Goal: Check status

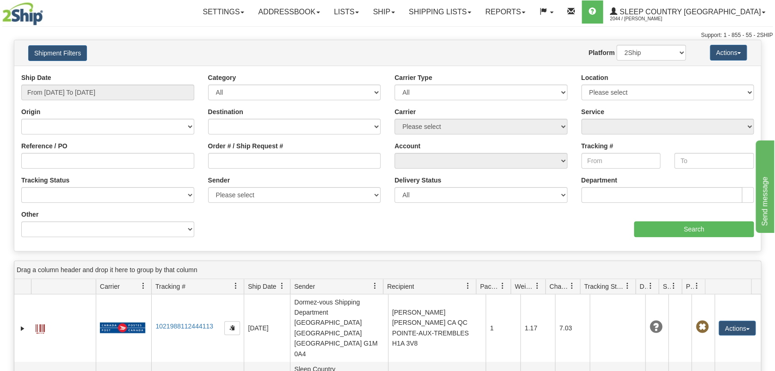
click at [40, 82] on div "Ship Date From [DATE] To [DATE]" at bounding box center [107, 86] width 173 height 27
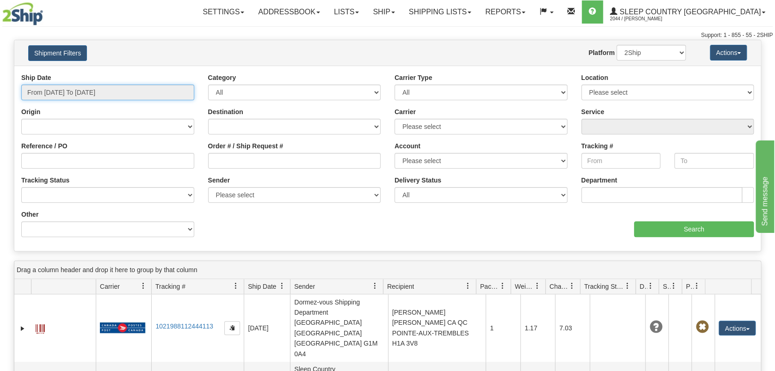
click at [49, 87] on input "From [DATE] To [DATE]" at bounding box center [107, 93] width 173 height 16
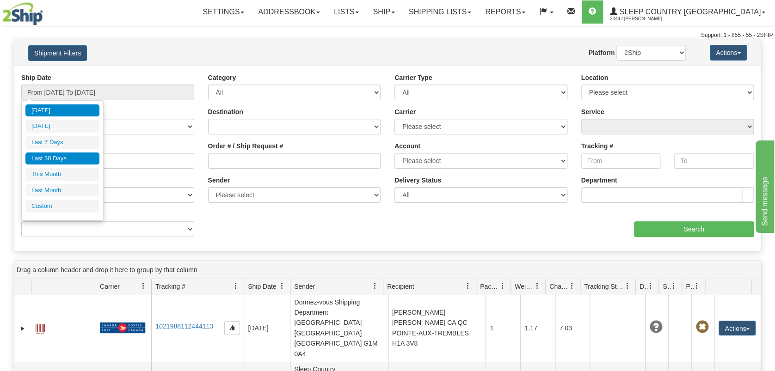
click at [58, 159] on li "Last 30 Days" at bounding box center [62, 159] width 74 height 12
type input "From [DATE] To [DATE]"
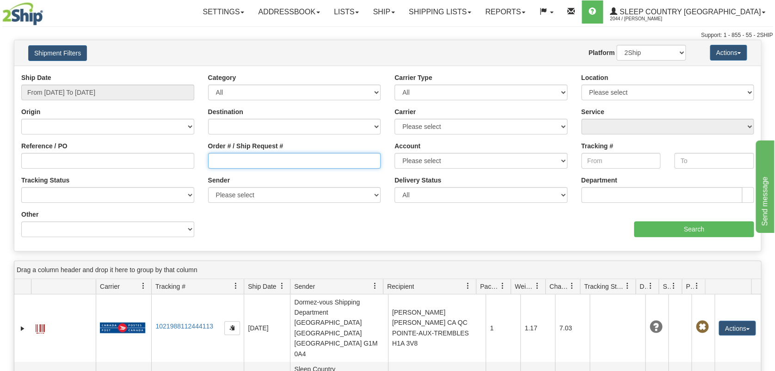
click at [215, 163] on input "Order # / Ship Request #" at bounding box center [294, 161] width 173 height 16
paste input "9000I017095"
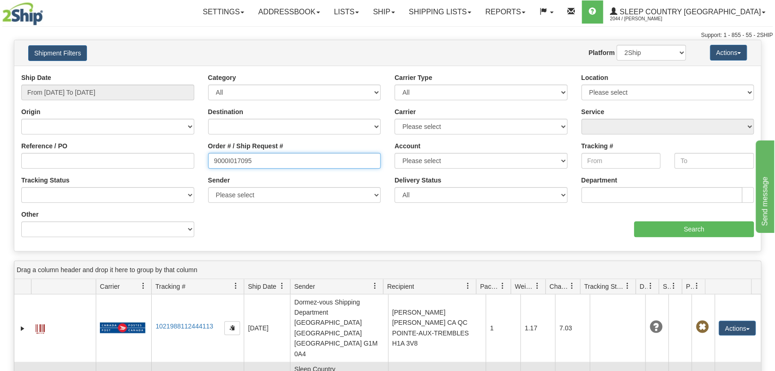
type input "9000I017095"
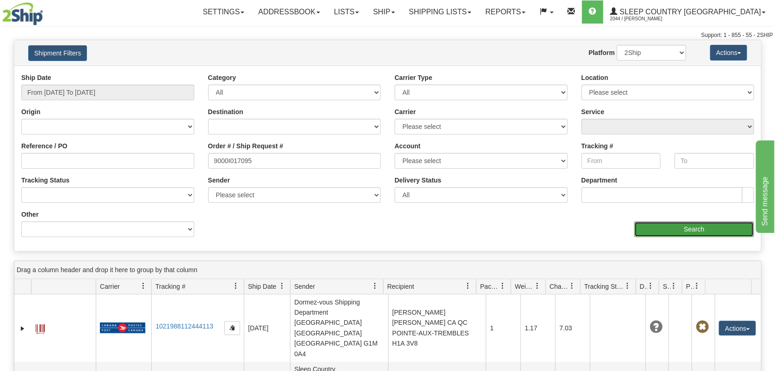
click at [692, 230] on input "Search" at bounding box center [694, 230] width 120 height 16
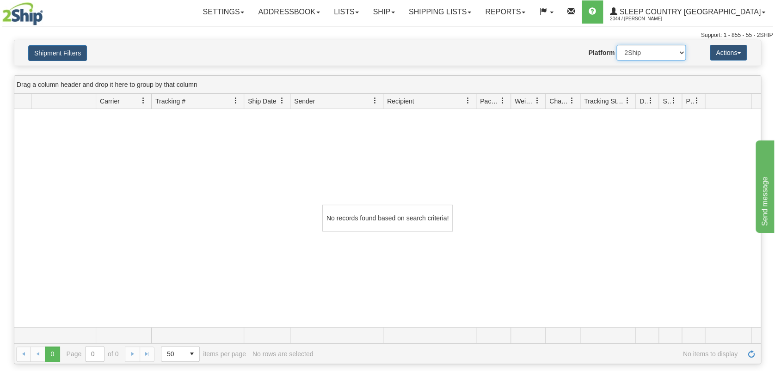
drag, startPoint x: 622, startPoint y: 52, endPoint x: 627, endPoint y: 55, distance: 6.0
click at [622, 52] on select "2Ship Imported" at bounding box center [651, 53] width 69 height 16
click at [617, 45] on select "2Ship Imported" at bounding box center [651, 53] width 69 height 16
click at [677, 57] on select "2Ship Imported" at bounding box center [651, 53] width 69 height 16
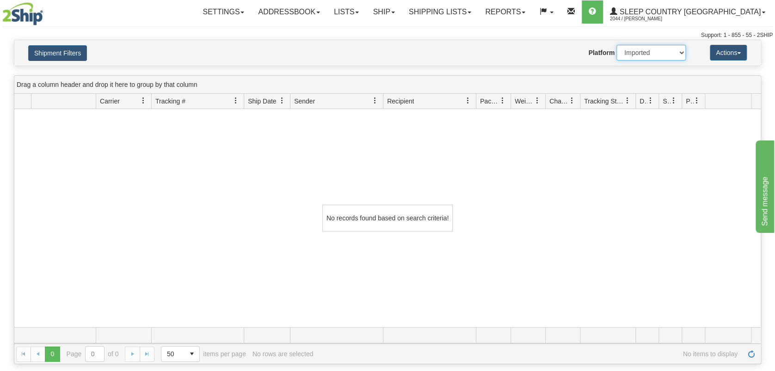
click at [661, 49] on select "2Ship Imported" at bounding box center [651, 53] width 69 height 16
select select "0"
click at [617, 45] on select "2Ship Imported" at bounding box center [651, 53] width 69 height 16
click at [462, 239] on div at bounding box center [387, 218] width 747 height 218
click at [533, 194] on div "No records found based on search criteria!" at bounding box center [387, 218] width 747 height 218
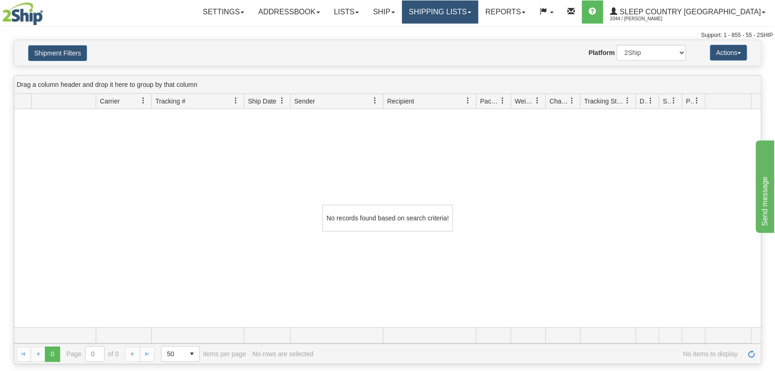
click at [478, 14] on link "Shipping lists" at bounding box center [440, 11] width 76 height 23
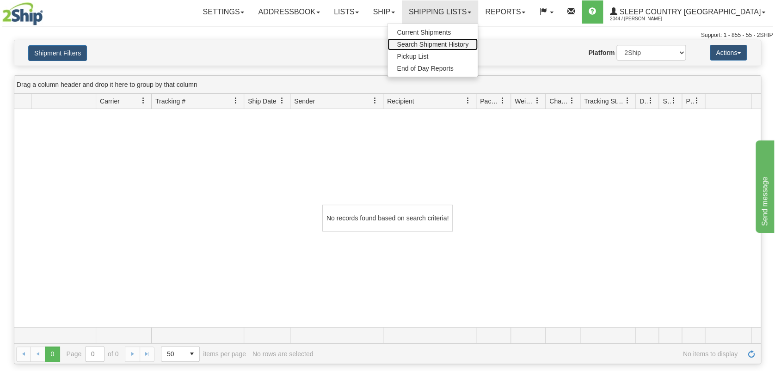
click at [469, 46] on span "Search Shipment History" at bounding box center [433, 44] width 72 height 7
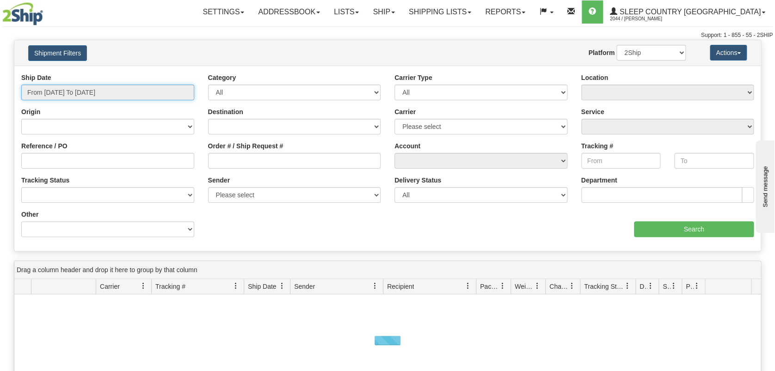
drag, startPoint x: 54, startPoint y: 90, endPoint x: 64, endPoint y: 116, distance: 28.3
click at [54, 90] on input "From [DATE] To [DATE]" at bounding box center [107, 93] width 173 height 16
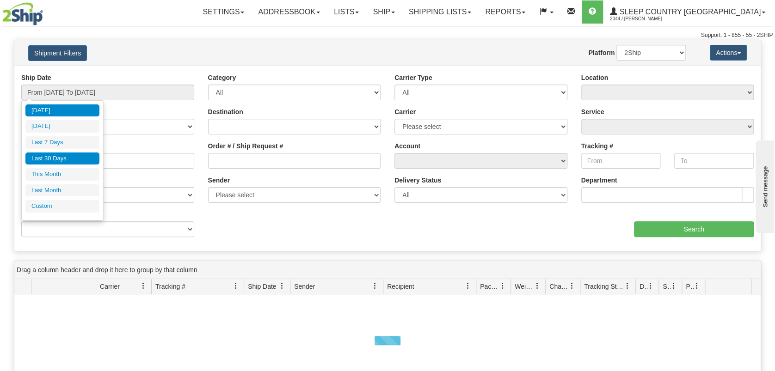
click at [67, 157] on li "Last 30 Days" at bounding box center [62, 159] width 74 height 12
type input "From [DATE] To [DATE]"
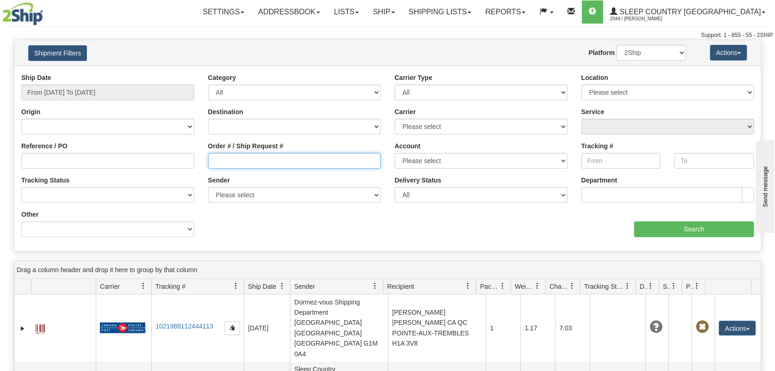
click at [242, 161] on input "Order # / Ship Request #" at bounding box center [294, 161] width 173 height 16
paste input "9000I017095"
drag, startPoint x: 212, startPoint y: 156, endPoint x: 226, endPoint y: 164, distance: 16.2
click at [212, 157] on input "9000I017095" at bounding box center [294, 161] width 173 height 16
click at [294, 155] on input "9000I017095" at bounding box center [294, 161] width 173 height 16
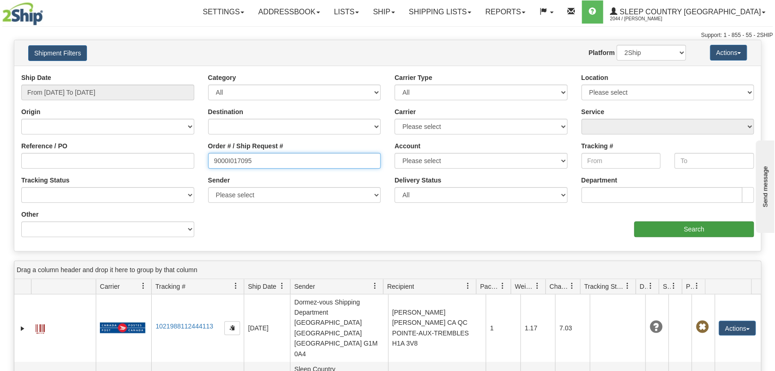
type input "9000I017095"
click at [679, 230] on input "Search" at bounding box center [694, 230] width 120 height 16
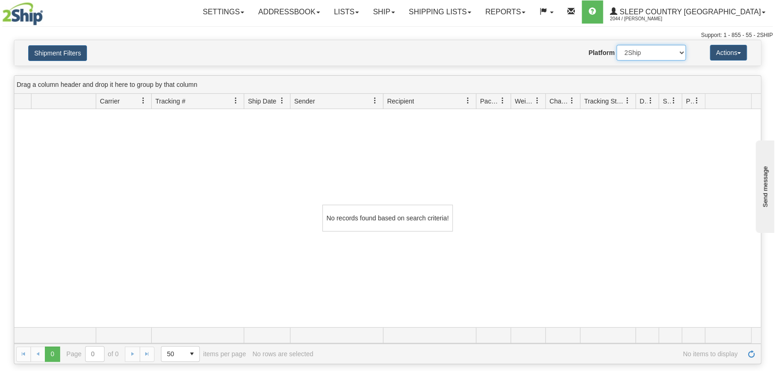
click at [669, 59] on select "2Ship Imported" at bounding box center [651, 53] width 69 height 16
click at [617, 45] on select "2Ship Imported" at bounding box center [651, 53] width 69 height 16
drag, startPoint x: 660, startPoint y: 50, endPoint x: 660, endPoint y: 58, distance: 7.4
click at [660, 51] on select "2Ship Imported" at bounding box center [651, 53] width 69 height 16
select select "0"
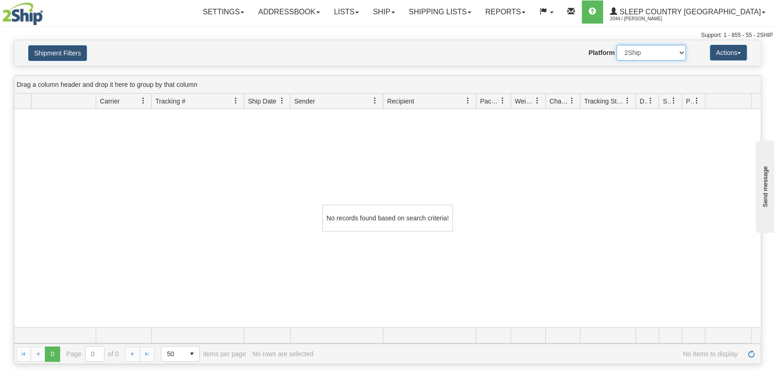
click at [617, 45] on select "2Ship Imported" at bounding box center [651, 53] width 69 height 16
drag, startPoint x: 640, startPoint y: 172, endPoint x: 552, endPoint y: 195, distance: 90.4
click at [640, 173] on div at bounding box center [387, 218] width 747 height 218
